Goal: Check status: Check status

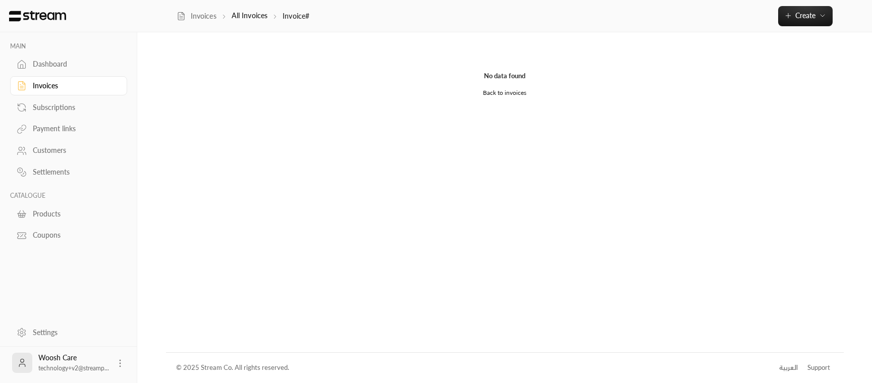
click at [45, 88] on div "Invoices" at bounding box center [74, 86] width 82 height 10
click at [49, 85] on div "Invoices" at bounding box center [74, 86] width 82 height 10
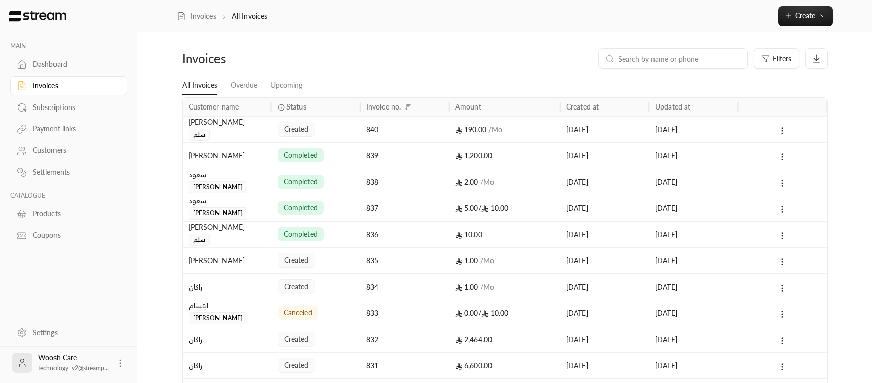
click at [243, 160] on div "[PERSON_NAME]" at bounding box center [227, 156] width 77 height 26
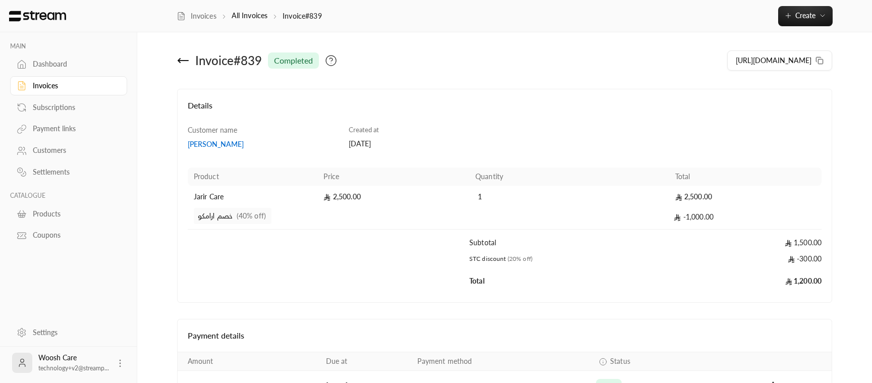
click at [185, 63] on icon at bounding box center [183, 61] width 12 height 12
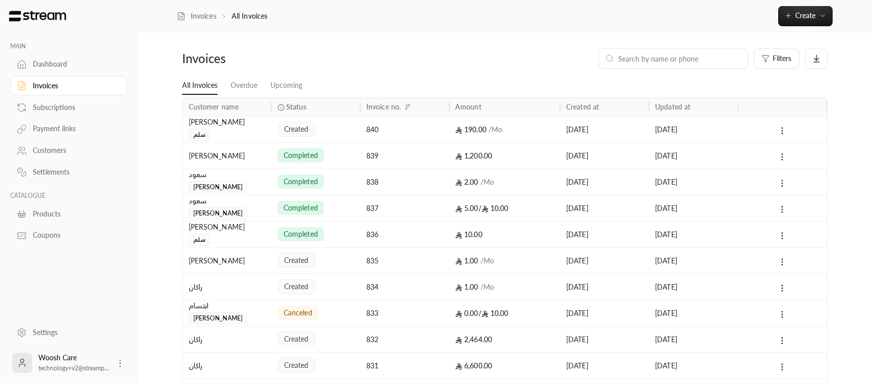
scroll to position [72, 0]
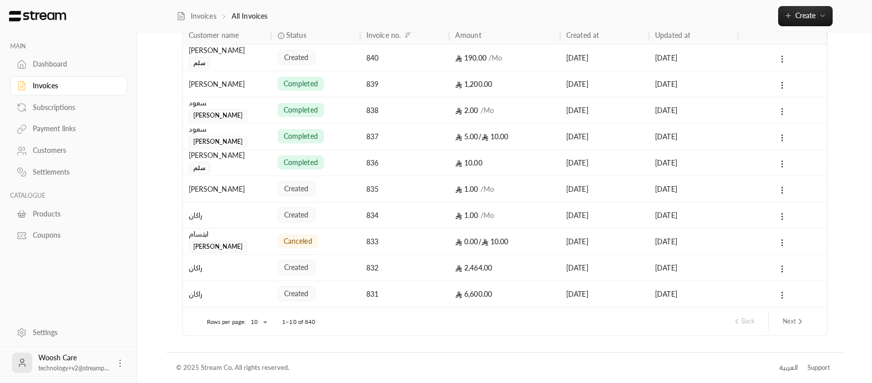
click at [254, 312] on body "MAIN Dashboard Invoices Subscriptions Payment links Customers Settlements CATAL…" at bounding box center [436, 119] width 872 height 383
click at [261, 371] on li "100" at bounding box center [258, 363] width 28 height 16
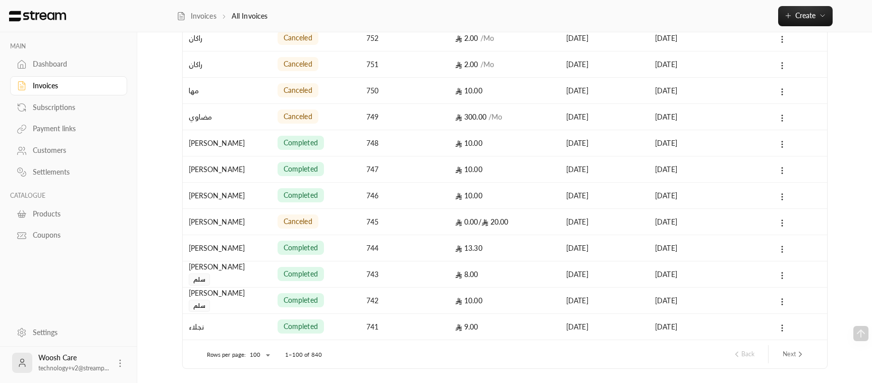
scroll to position [2435, 0]
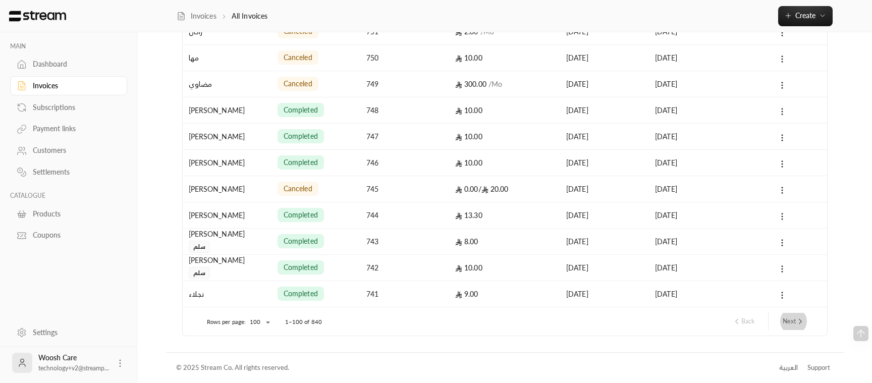
click at [799, 325] on icon "next page" at bounding box center [800, 321] width 9 height 9
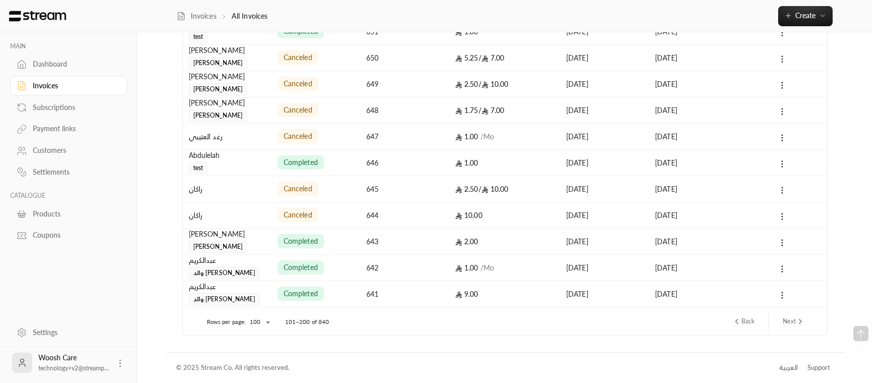
click at [601, 303] on div "[DATE]" at bounding box center [604, 294] width 77 height 26
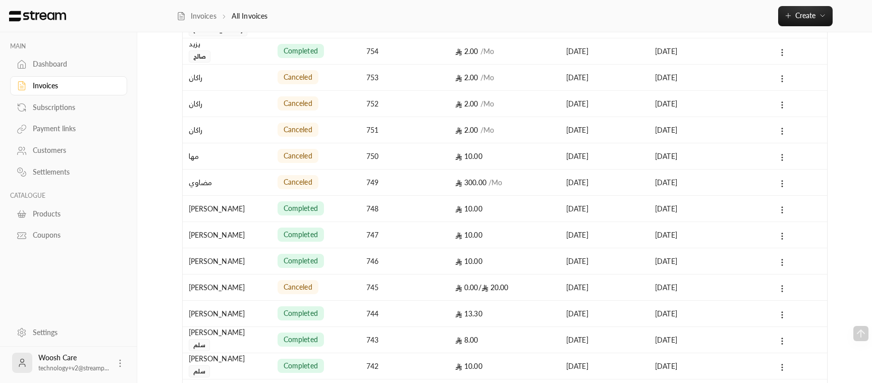
scroll to position [2435, 0]
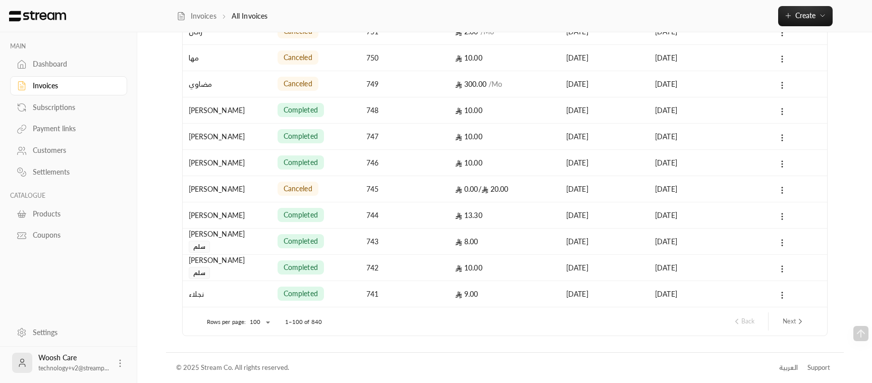
click at [789, 328] on button "Next" at bounding box center [794, 321] width 30 height 17
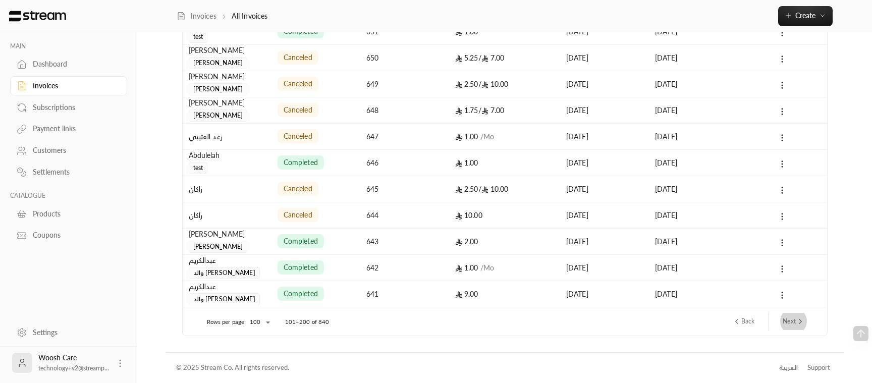
click at [801, 317] on icon "next page" at bounding box center [800, 321] width 9 height 9
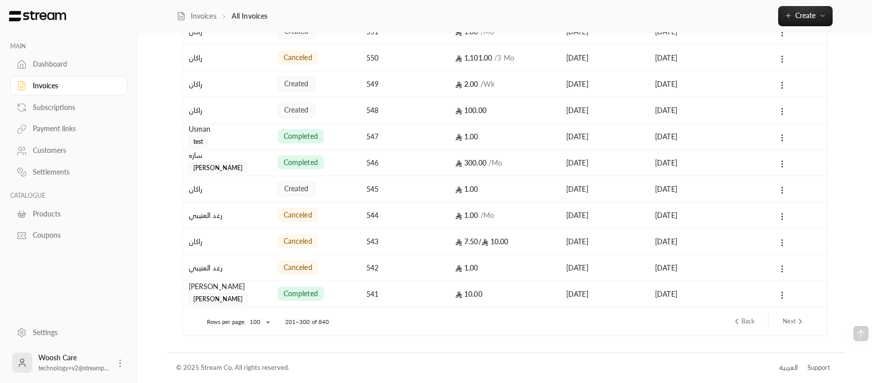
click at [797, 324] on icon "next page" at bounding box center [800, 321] width 9 height 9
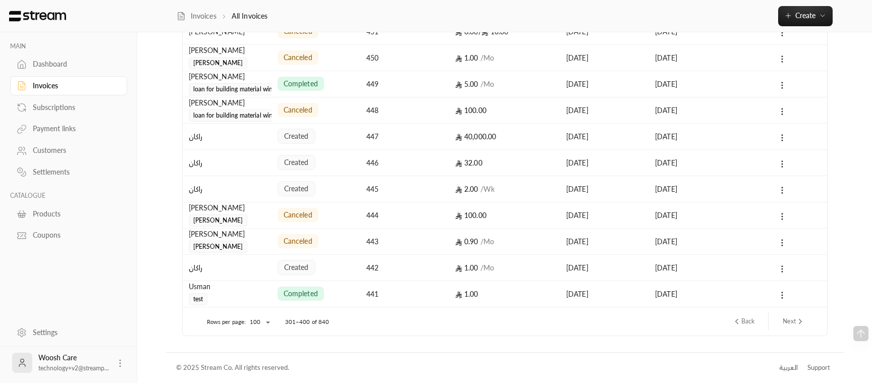
click at [682, 295] on div "[DATE]" at bounding box center [693, 294] width 77 height 26
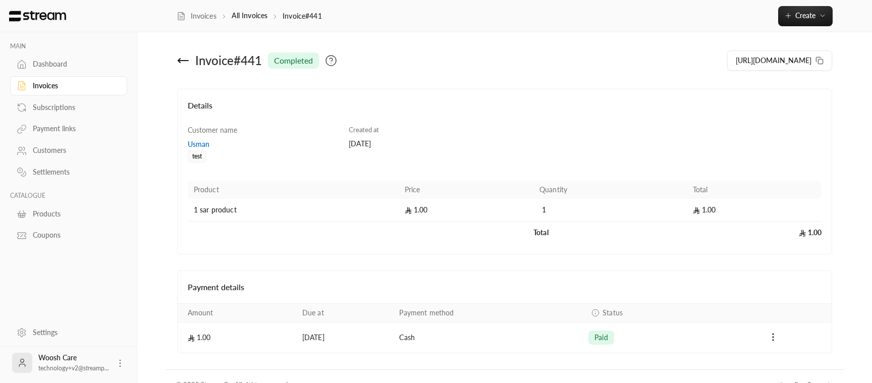
click at [185, 58] on icon at bounding box center [183, 61] width 12 height 12
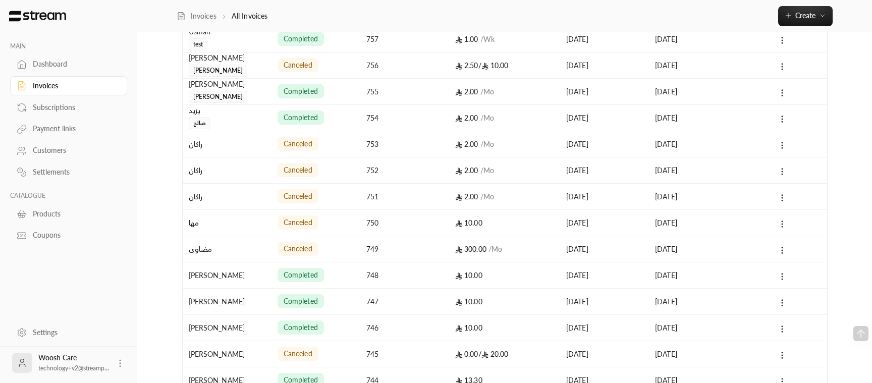
scroll to position [2435, 0]
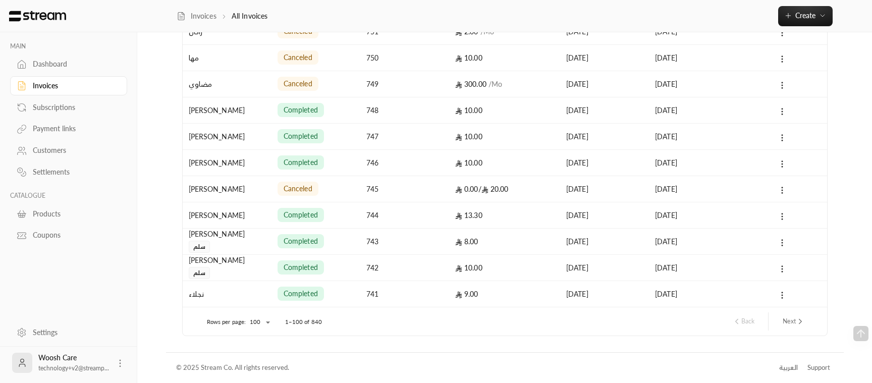
click at [795, 321] on button "Next" at bounding box center [794, 321] width 30 height 17
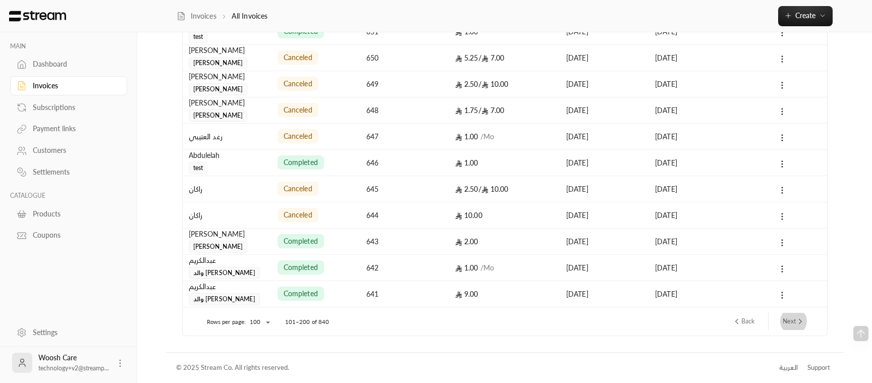
click at [796, 323] on button "Next" at bounding box center [794, 321] width 30 height 17
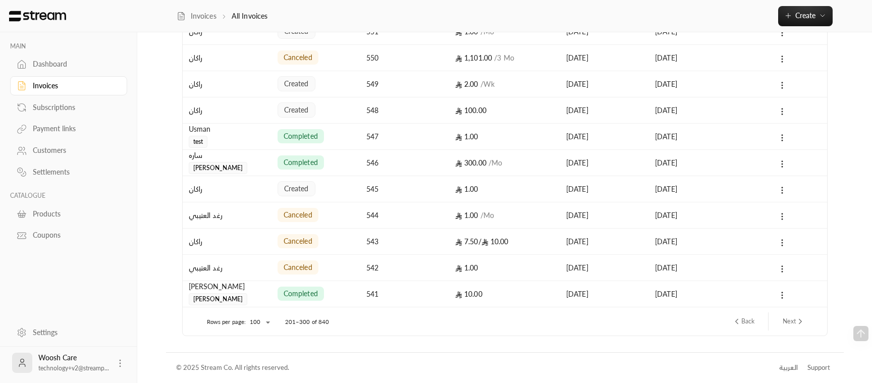
scroll to position [0, 0]
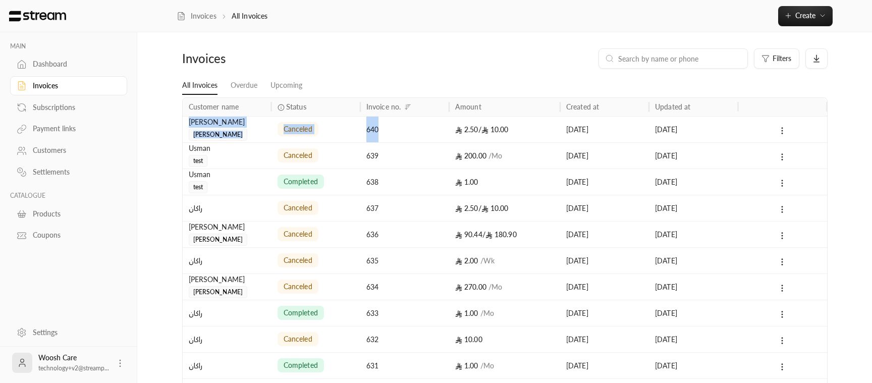
drag, startPoint x: 791, startPoint y: 318, endPoint x: 845, endPoint y: 294, distance: 59.0
click at [827, 300] on div at bounding box center [782, 313] width 89 height 26
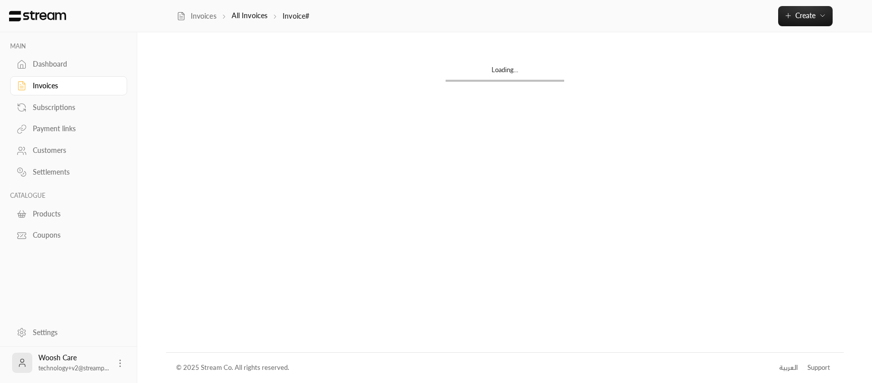
scroll to position [4, 0]
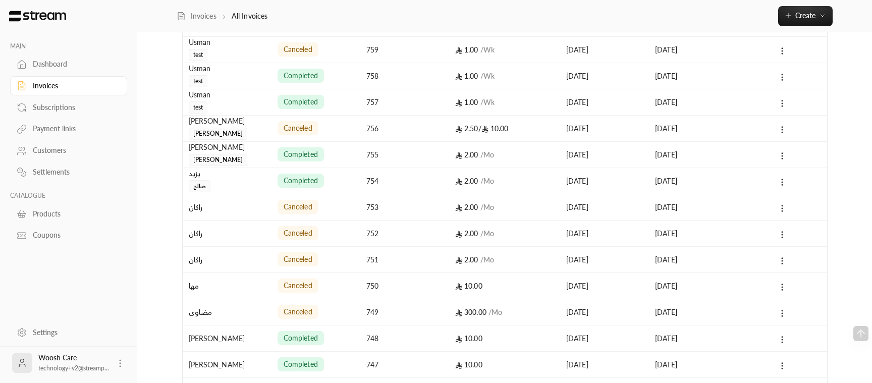
scroll to position [2435, 0]
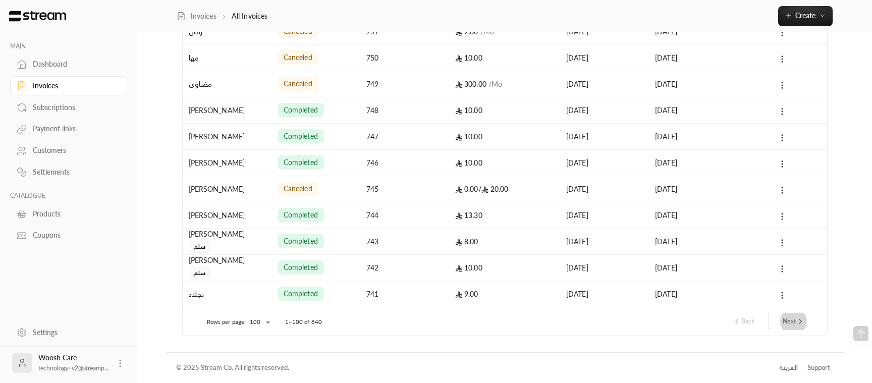
click at [801, 319] on icon "next page" at bounding box center [800, 321] width 9 height 9
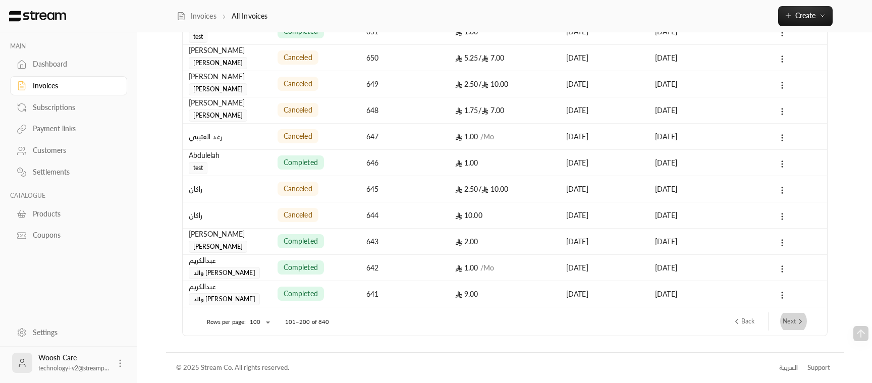
click at [797, 323] on icon "next page" at bounding box center [800, 321] width 9 height 9
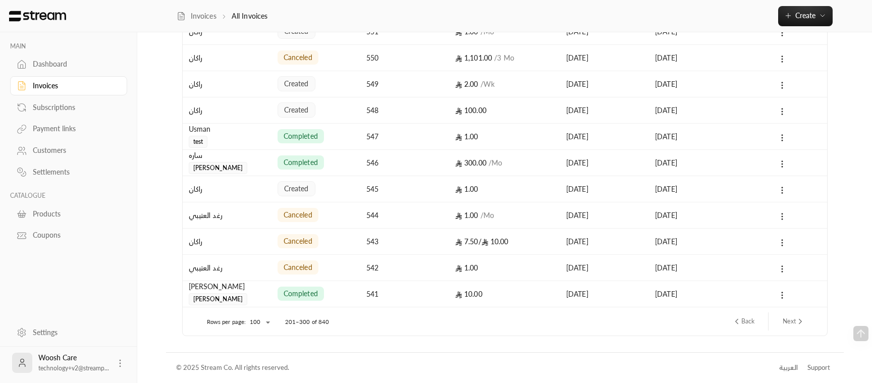
click at [794, 324] on button "Next" at bounding box center [794, 321] width 30 height 17
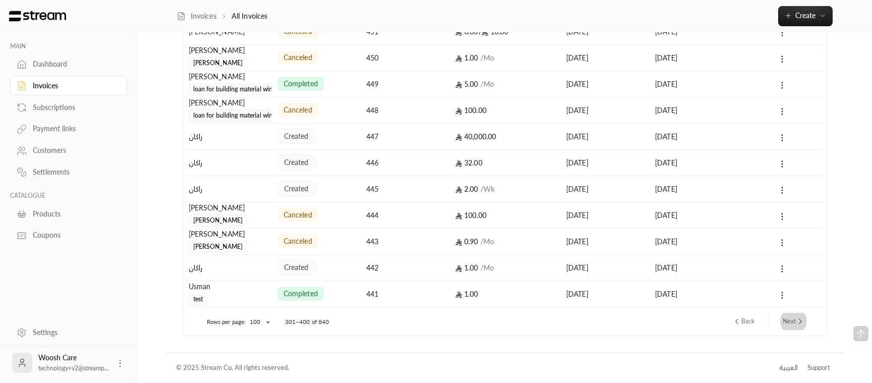
click at [794, 324] on button "Next" at bounding box center [794, 321] width 30 height 17
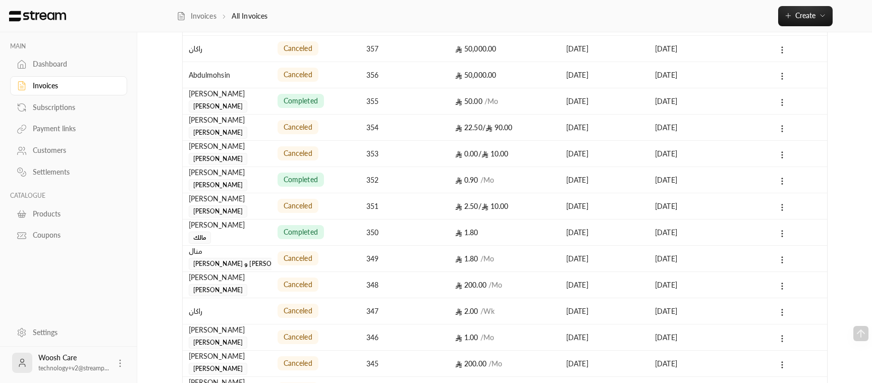
scroll to position [0, 0]
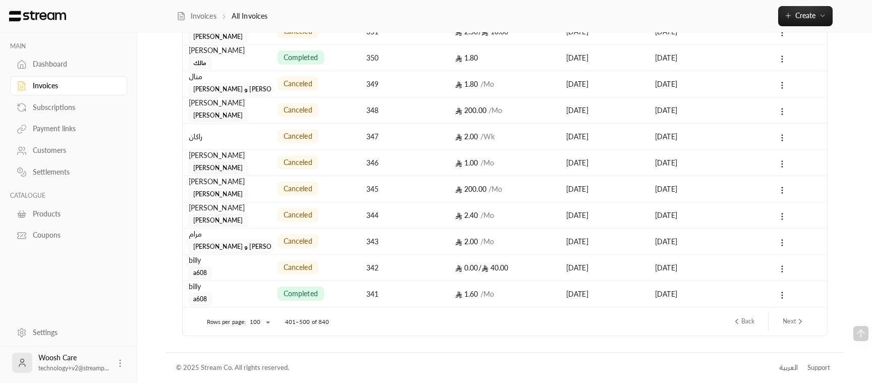
click at [794, 324] on button "Next" at bounding box center [794, 321] width 30 height 17
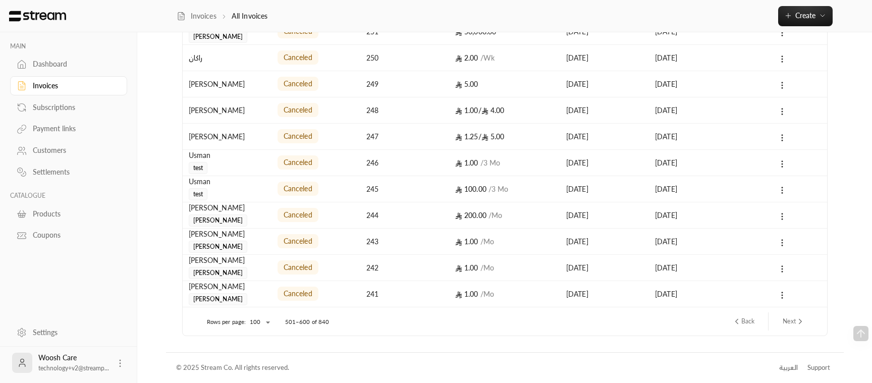
click at [795, 323] on button "Next" at bounding box center [794, 321] width 30 height 17
